Goal: Information Seeking & Learning: Learn about a topic

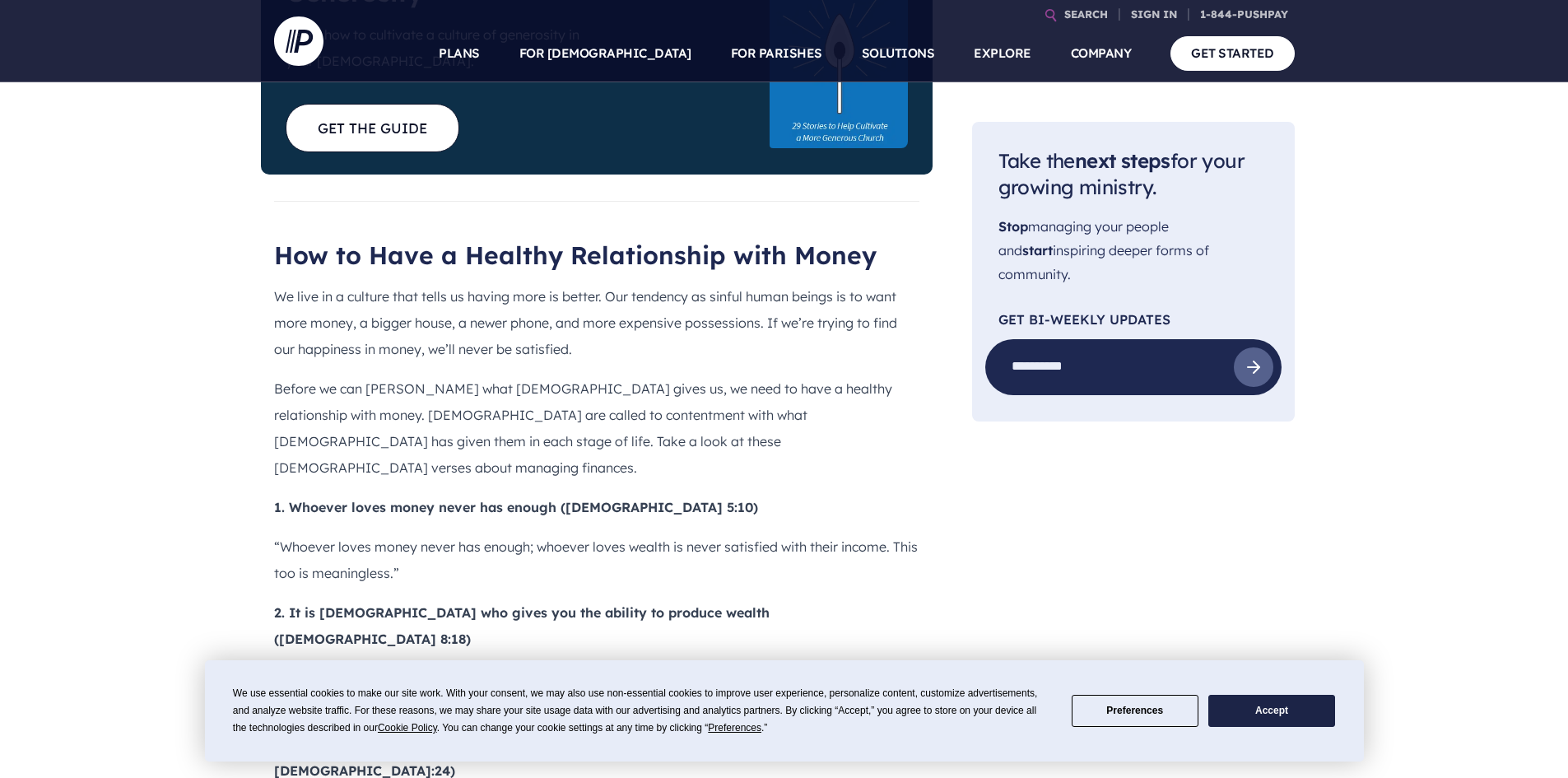
scroll to position [1235, 0]
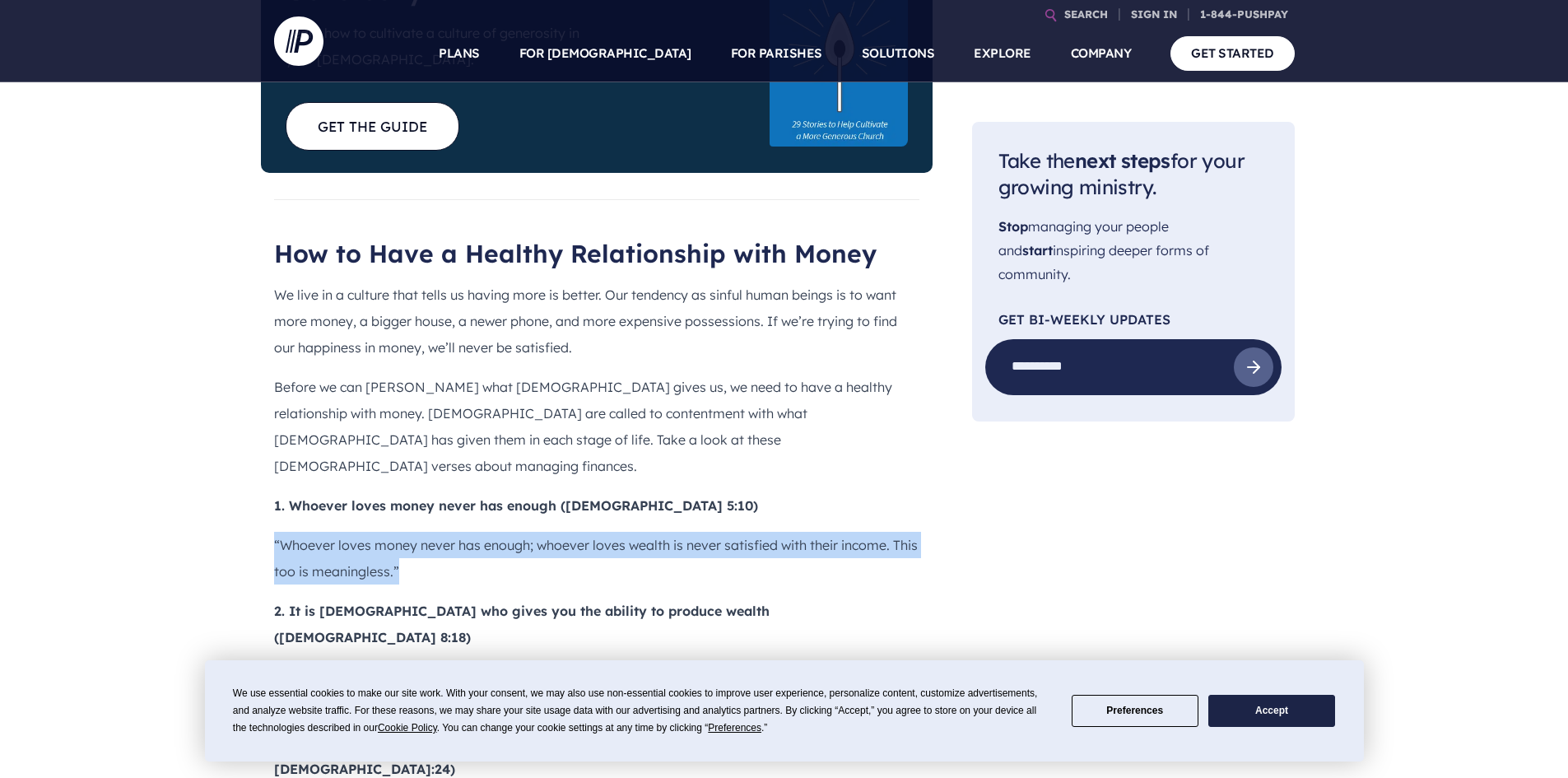
drag, startPoint x: 274, startPoint y: 444, endPoint x: 400, endPoint y: 477, distance: 130.2
click at [400, 532] on p "“Whoever loves money never has enough; whoever loves wealth is never satisfied …" at bounding box center [597, 557] width 646 height 53
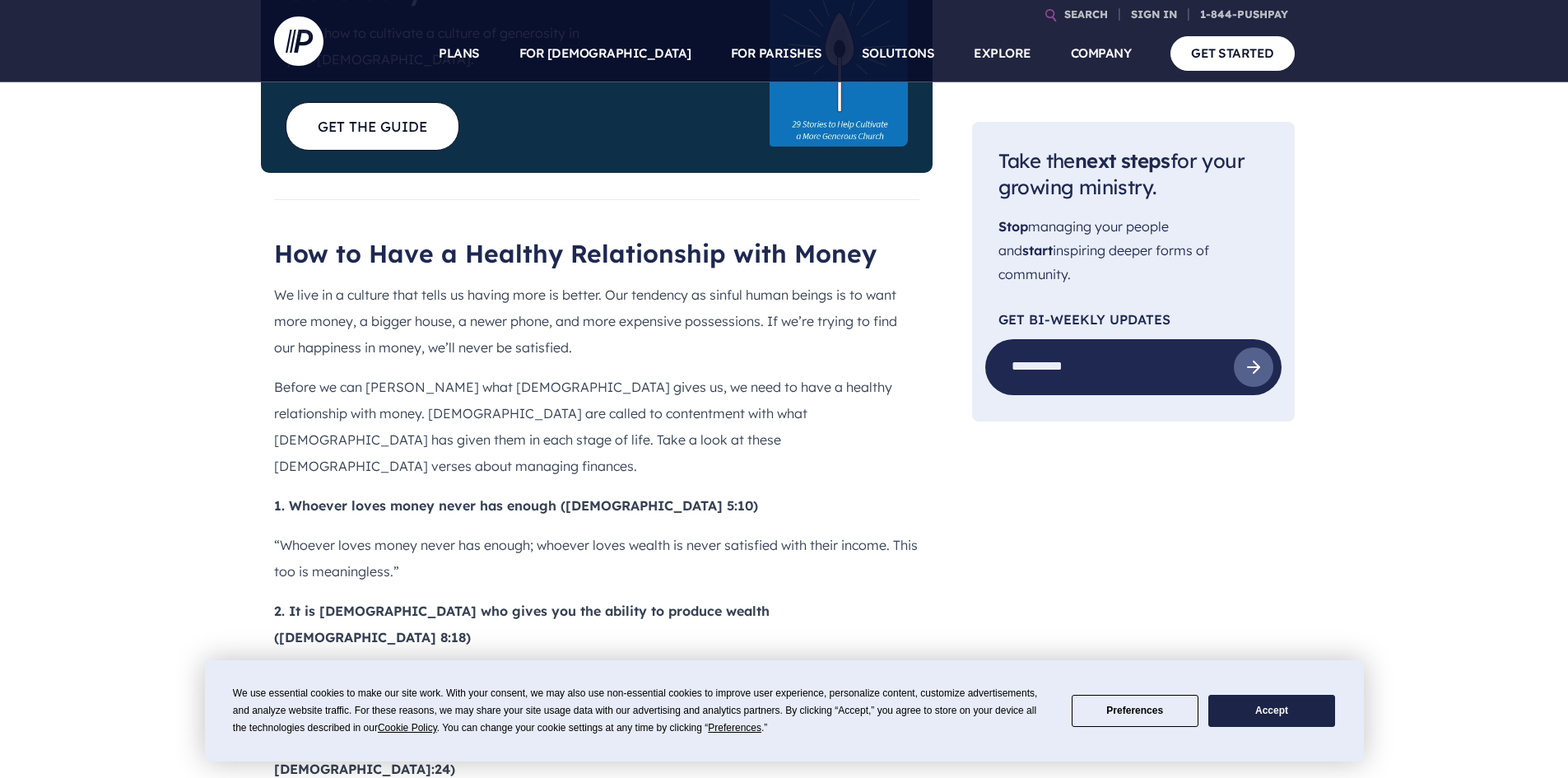
click at [524, 602] on b "2. It is [DEMOGRAPHIC_DATA] who gives you the ability to produce wealth ([DEMOG…" at bounding box center [522, 623] width 496 height 43
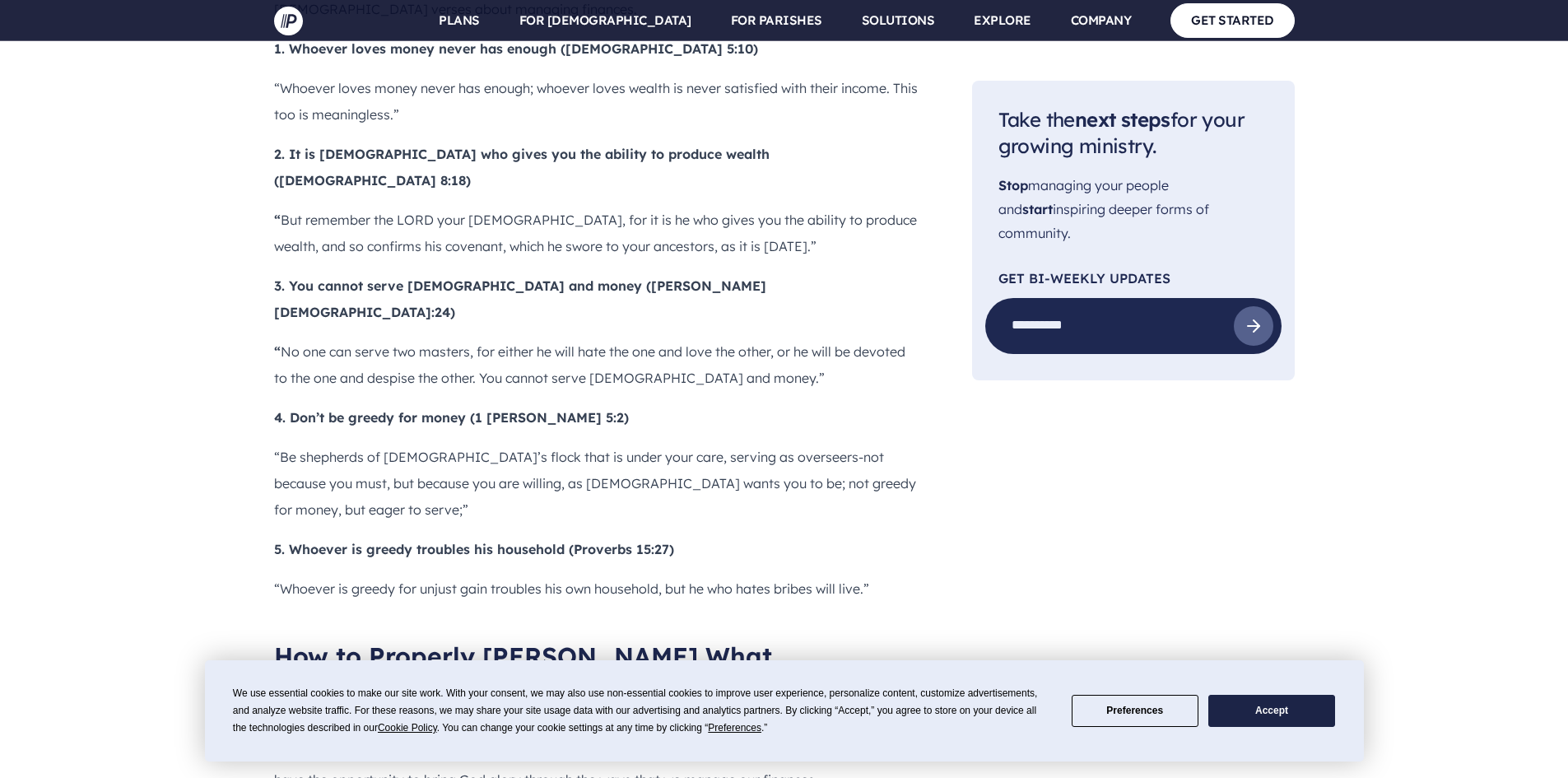
scroll to position [1729, 0]
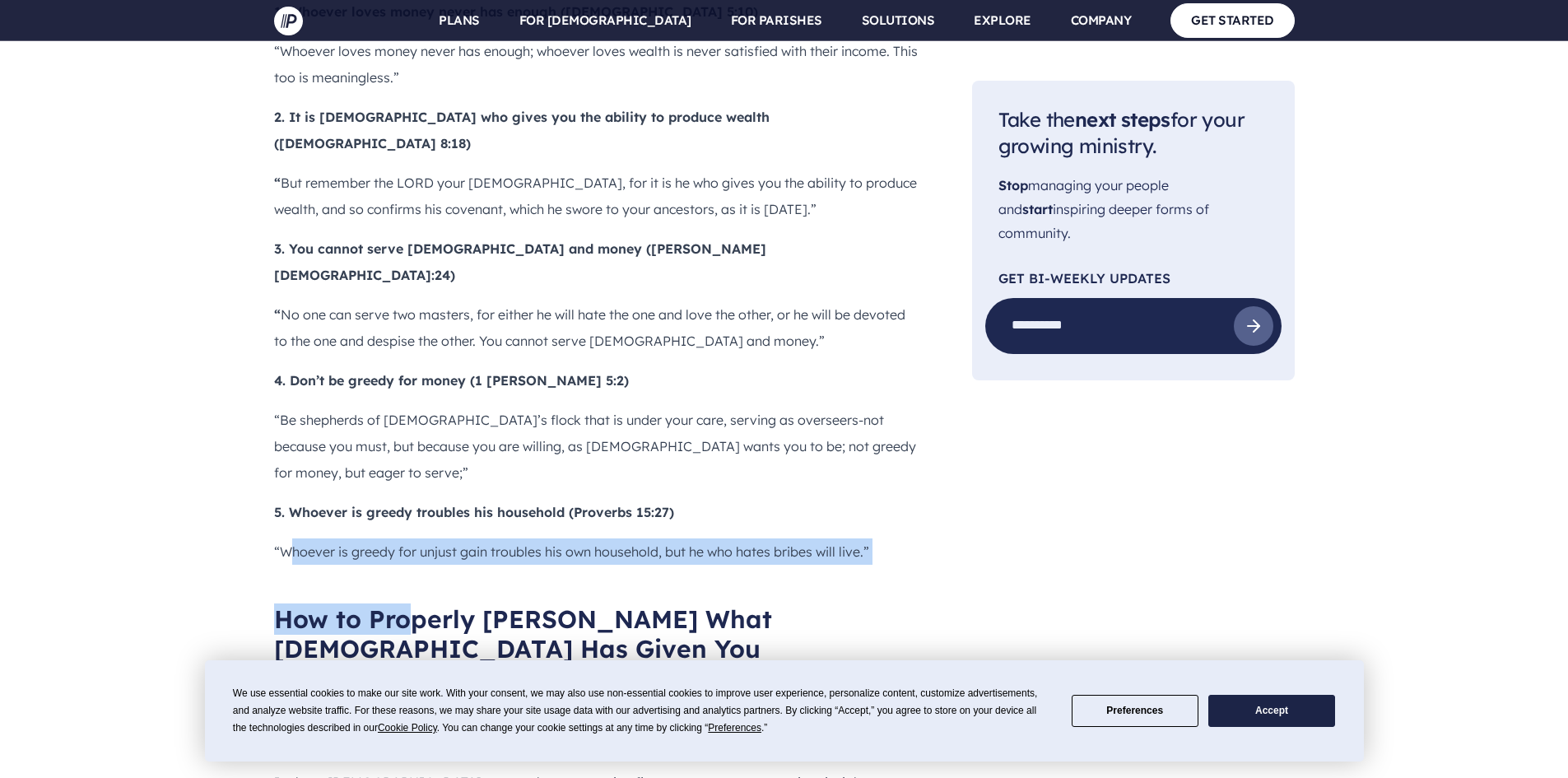
drag, startPoint x: 288, startPoint y: 382, endPoint x: 401, endPoint y: 372, distance: 113.4
click at [395, 539] on p "“Whoever is greedy for unjust gain troubles his own household, but he who hates…" at bounding box center [597, 551] width 646 height 27
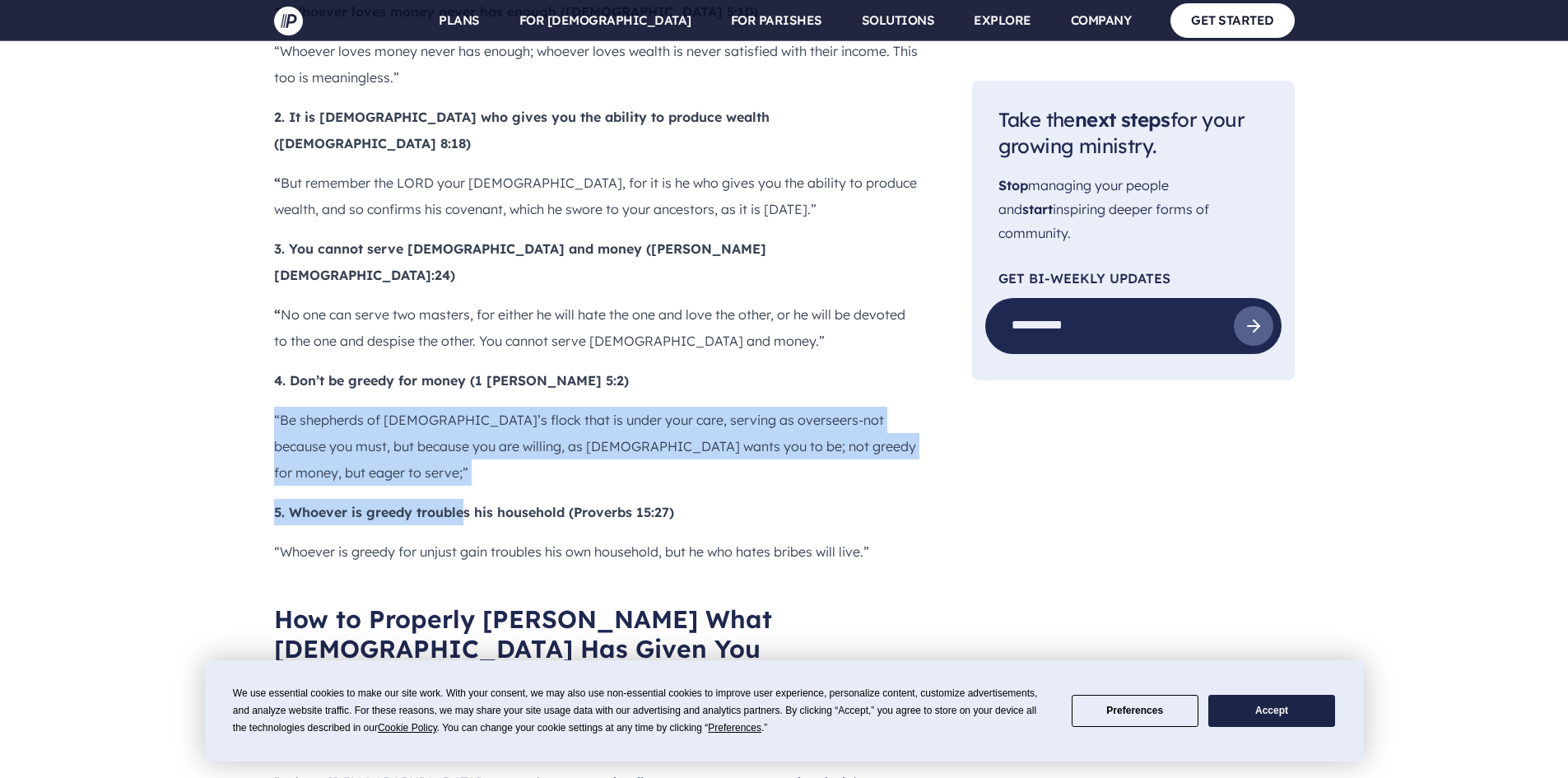
drag, startPoint x: 256, startPoint y: 258, endPoint x: 611, endPoint y: 324, distance: 361.1
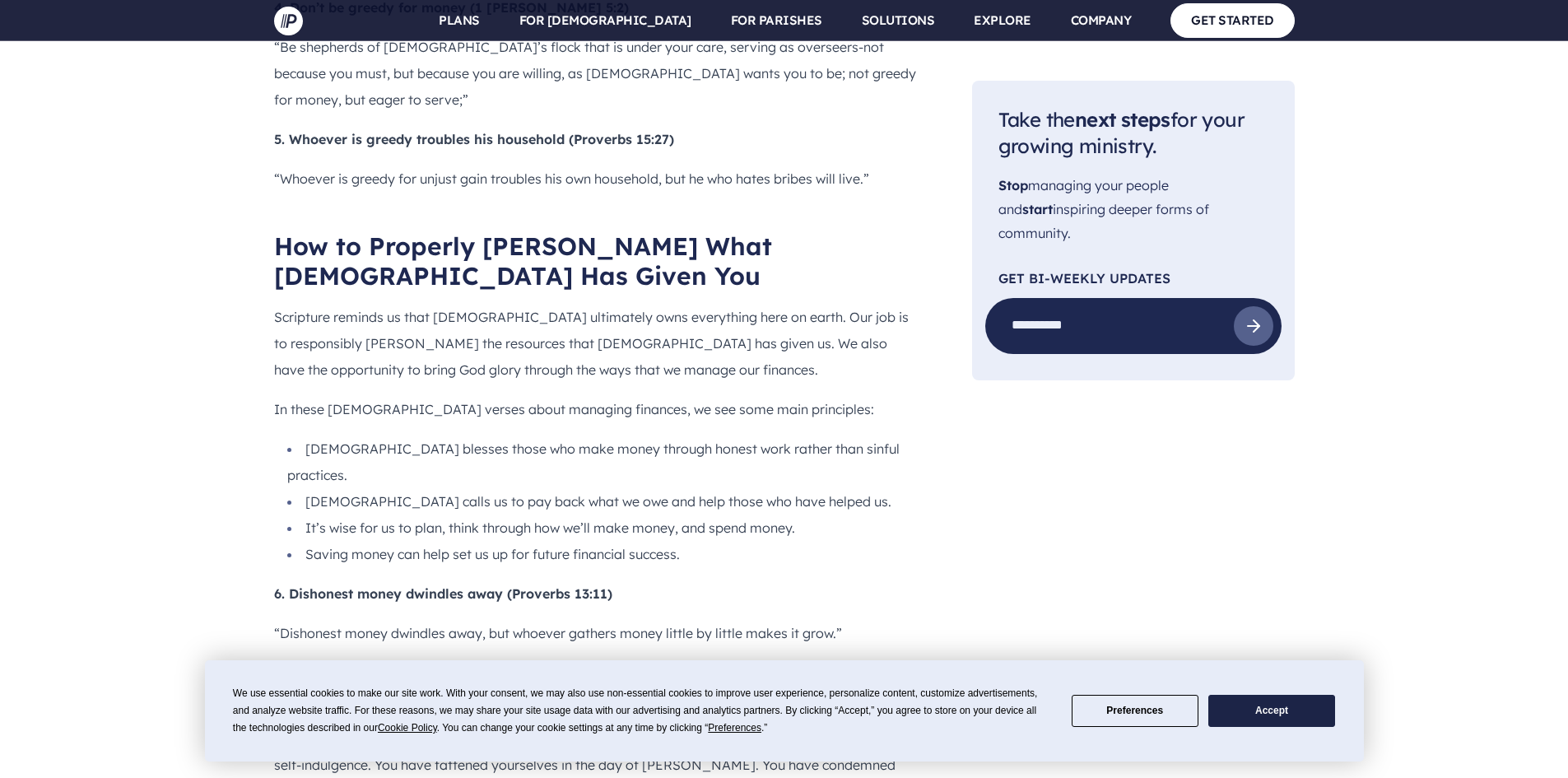
scroll to position [2140, 0]
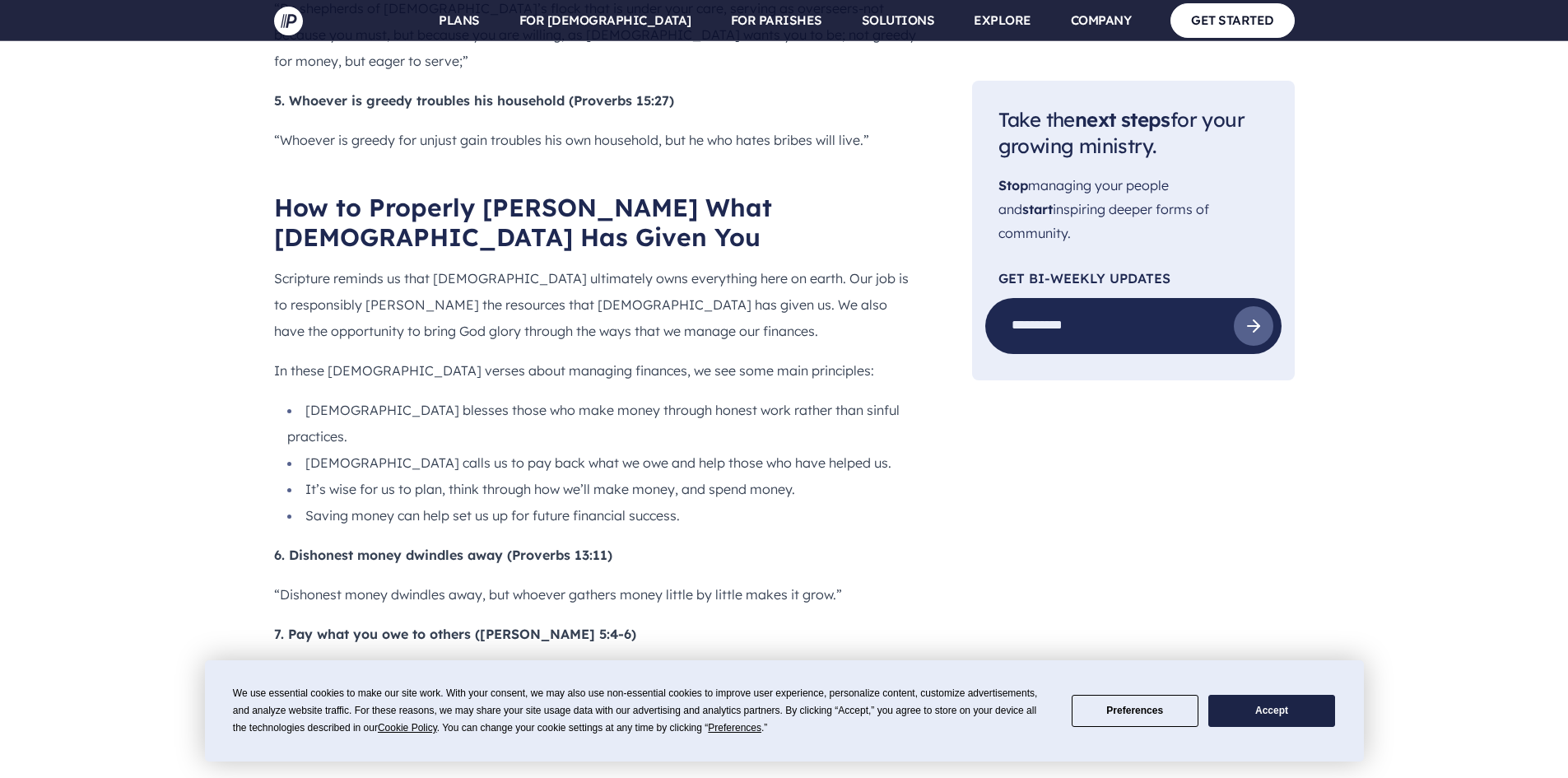
drag, startPoint x: 463, startPoint y: 559, endPoint x: 548, endPoint y: 559, distance: 85.0
click at [559, 777] on b "8. A wise man thinks ahead (Proverbs 13:16)" at bounding box center [418, 792] width 288 height 17
